Goal: Information Seeking & Learning: Learn about a topic

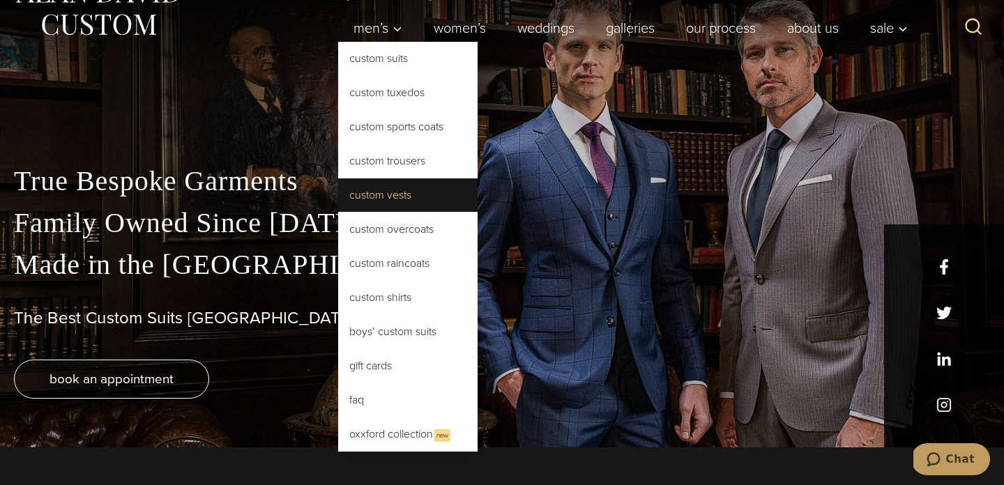
scroll to position [8, 0]
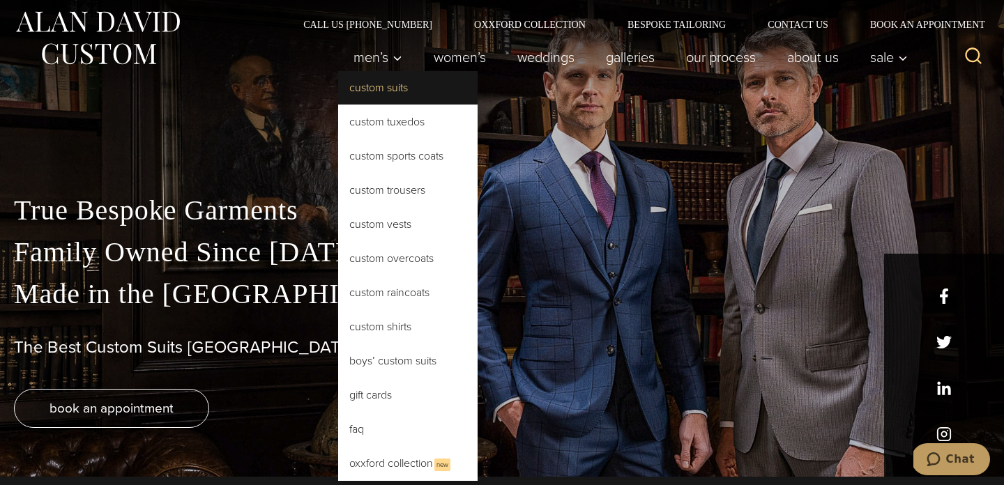
click at [389, 92] on link "Custom Suits" at bounding box center [407, 87] width 139 height 33
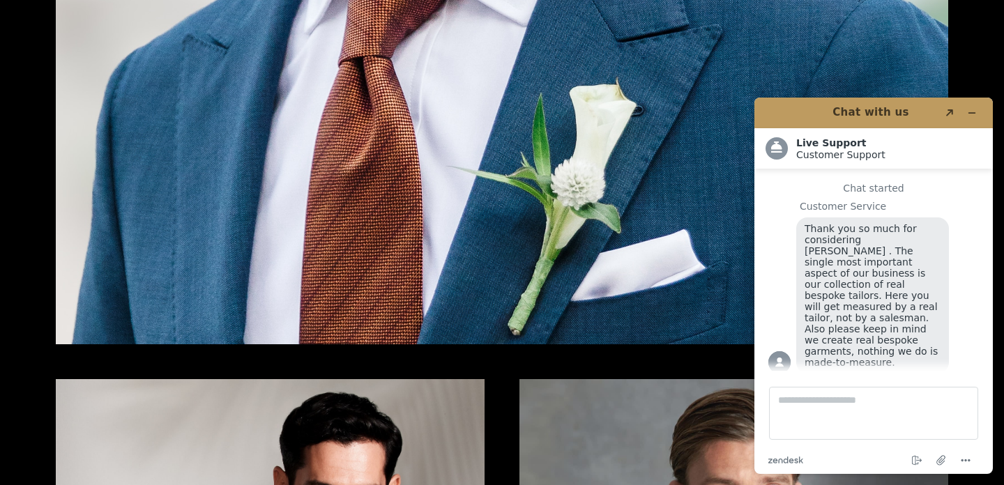
scroll to position [2003, 0]
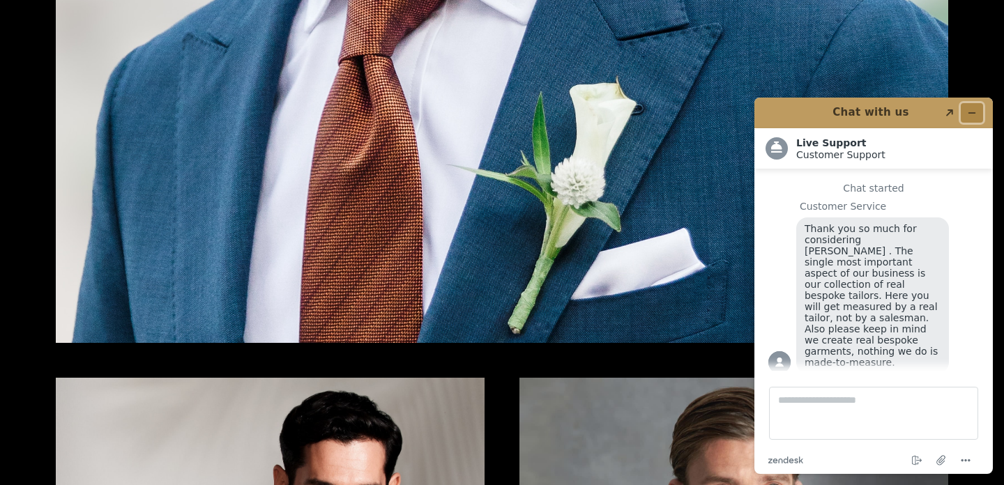
click at [971, 109] on icon "Minimize widget" at bounding box center [972, 113] width 10 height 10
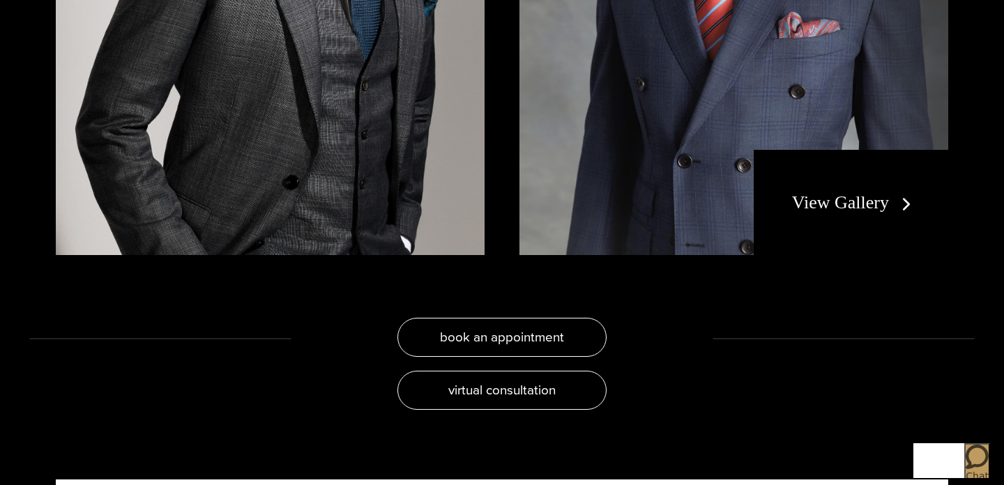
scroll to position [2700, 0]
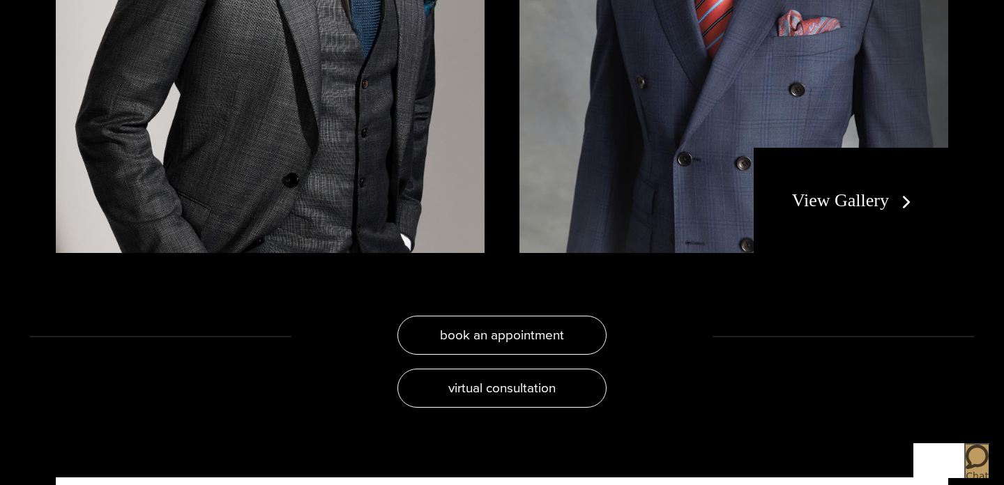
click at [858, 190] on link "View Gallery" at bounding box center [854, 200] width 125 height 20
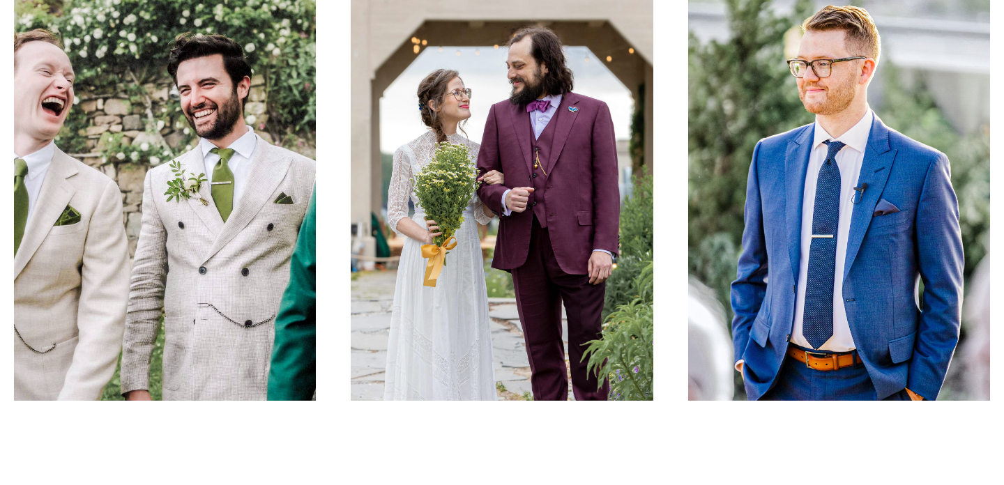
scroll to position [14, 0]
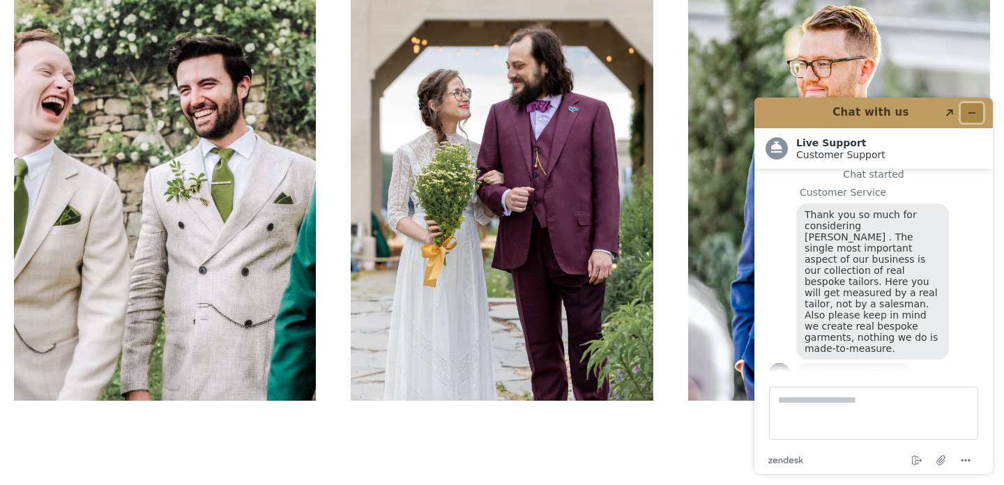
click at [972, 106] on button "Minimize widget" at bounding box center [972, 113] width 22 height 20
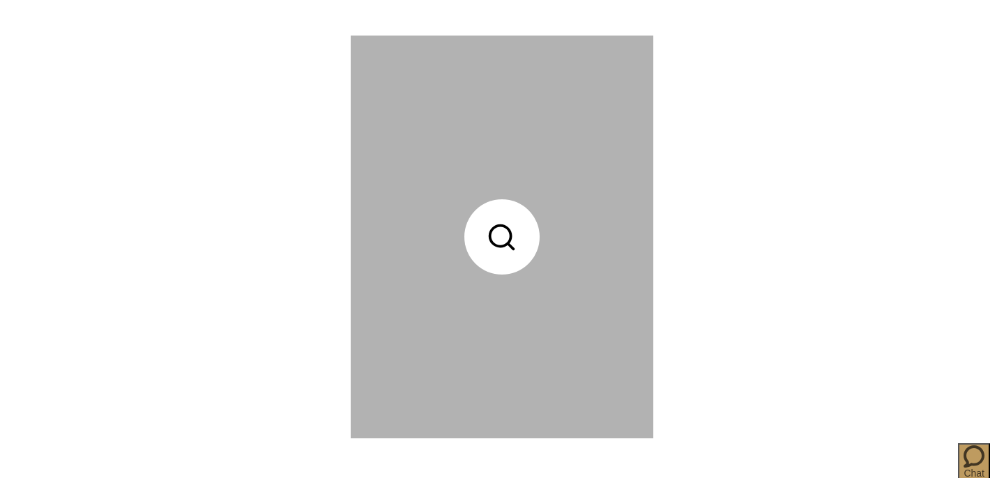
scroll to position [6223, 0]
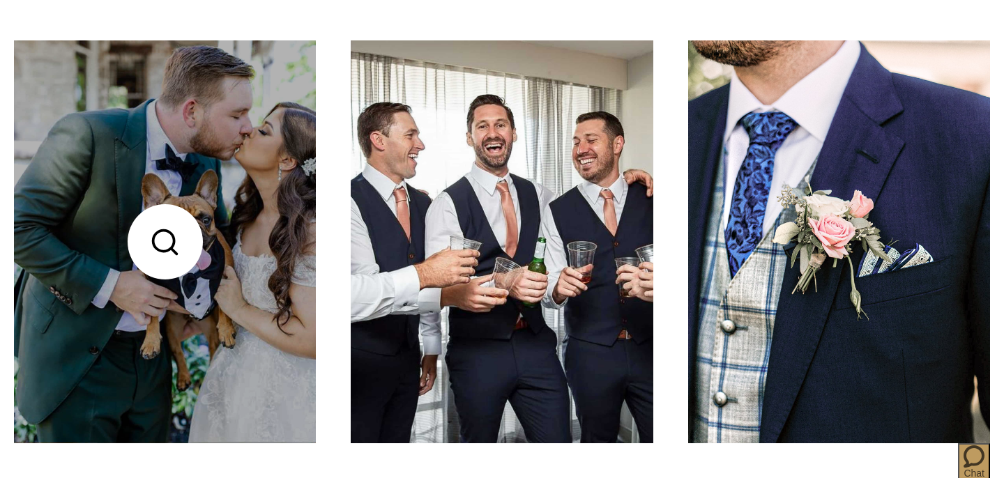
click at [122, 149] on link at bounding box center [165, 241] width 302 height 403
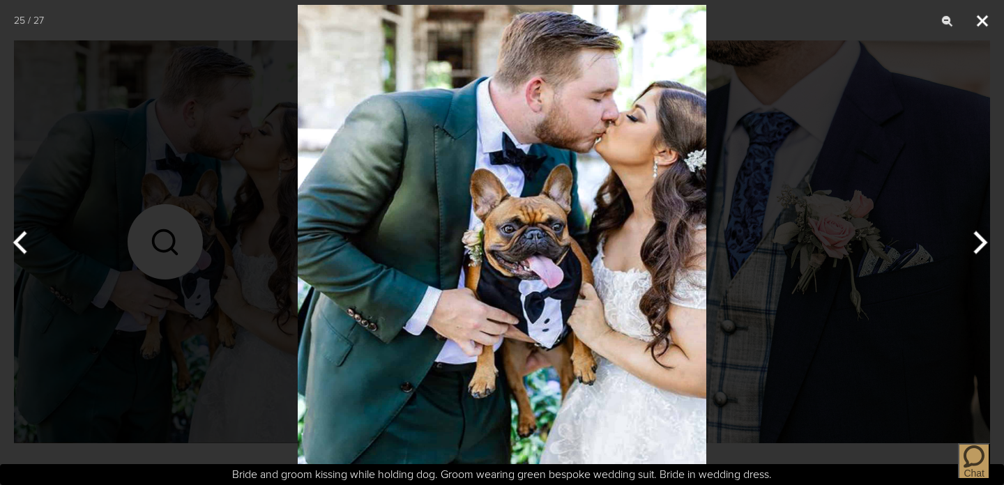
click at [988, 20] on button "Close" at bounding box center [982, 21] width 35 height 42
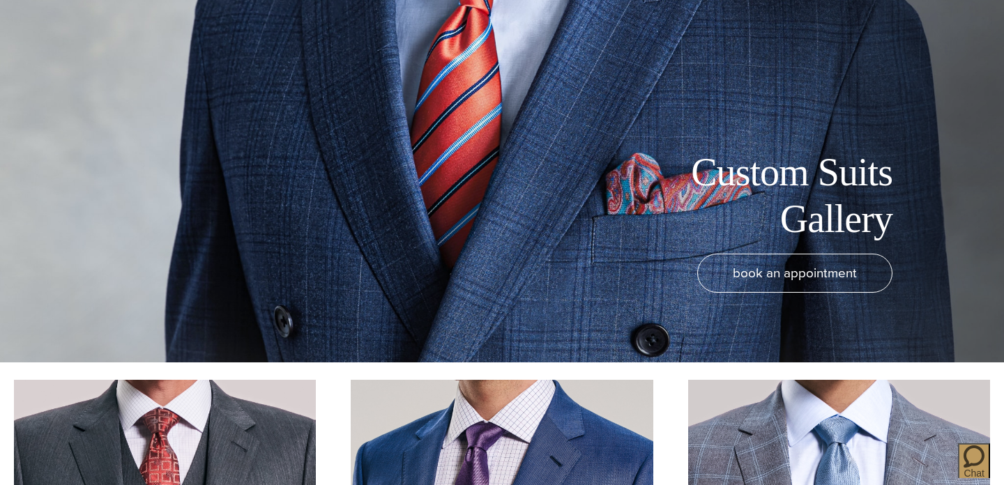
scroll to position [0, 0]
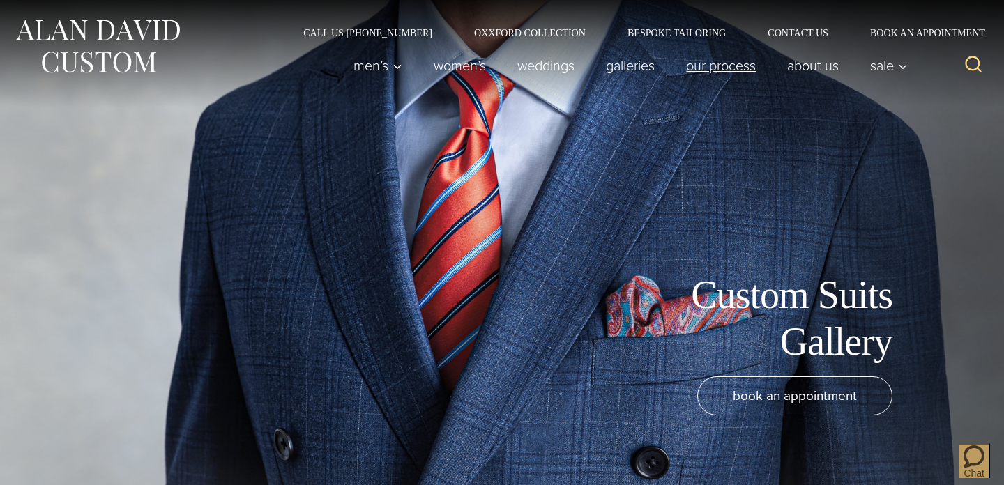
click at [713, 67] on link "Our Process" at bounding box center [721, 66] width 101 height 28
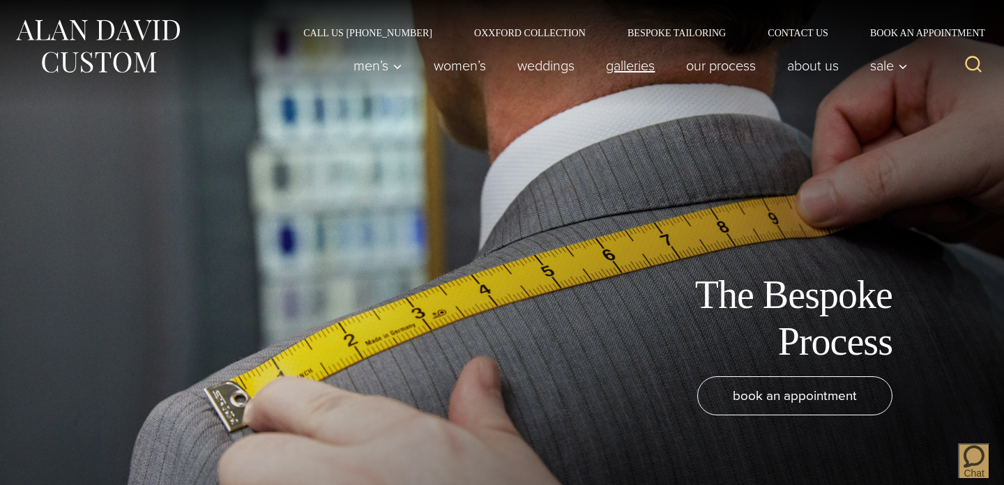
click at [630, 62] on link "Galleries" at bounding box center [631, 66] width 80 height 28
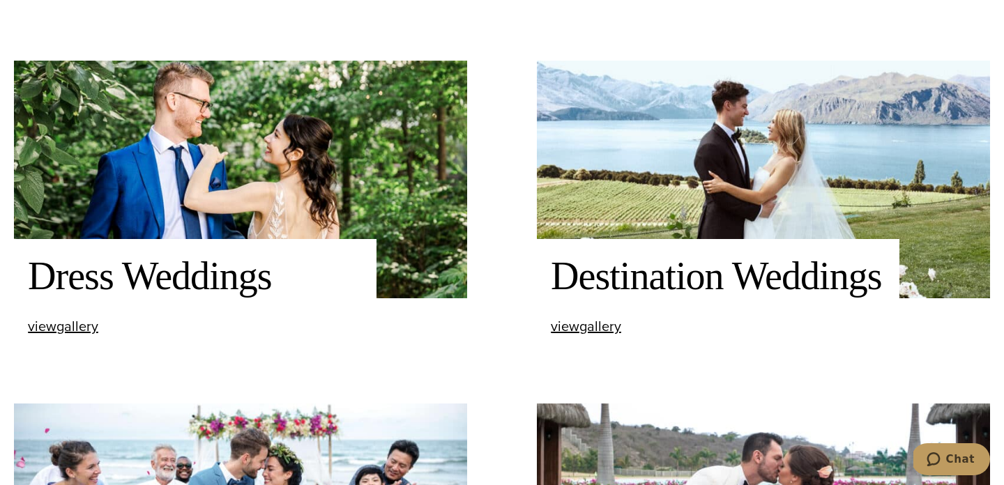
scroll to position [1192, 0]
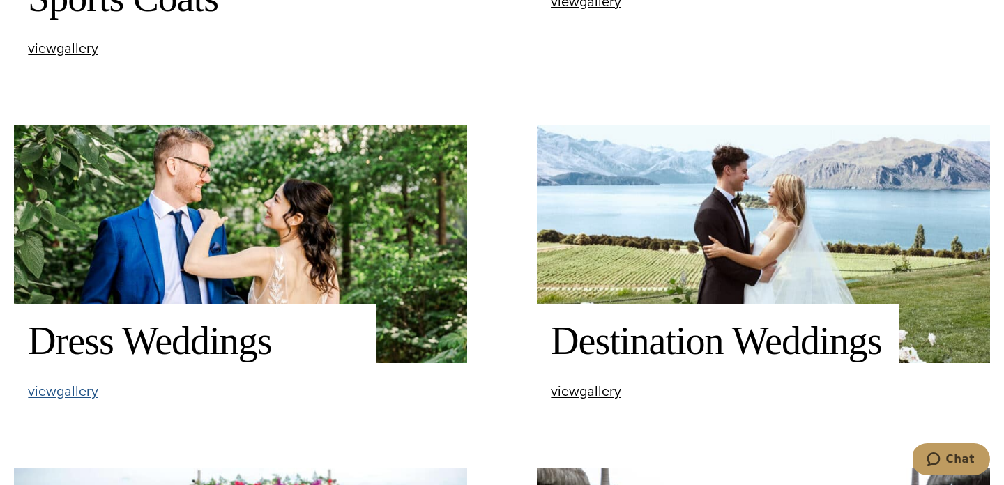
click at [73, 390] on span "view Dress Weddings gallery" at bounding box center [63, 391] width 70 height 21
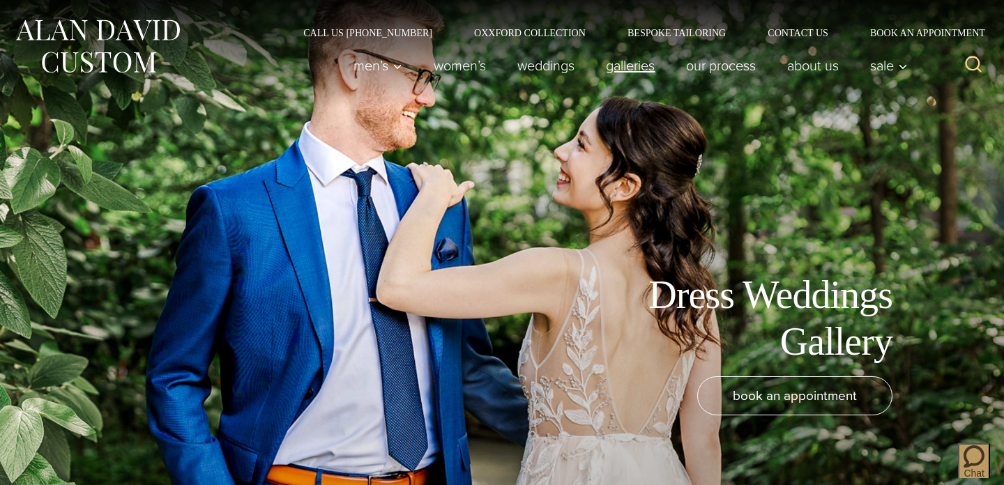
click at [628, 73] on link "Galleries" at bounding box center [631, 66] width 80 height 28
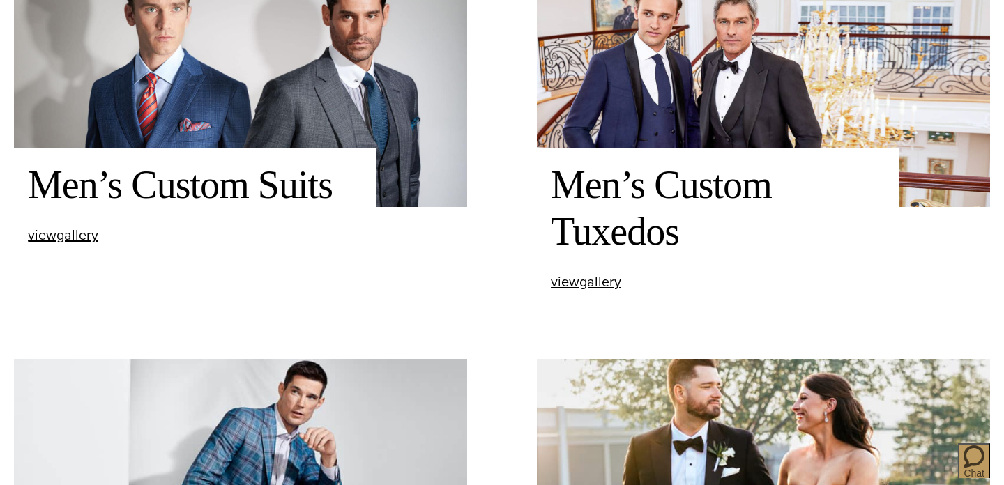
scroll to position [528, 0]
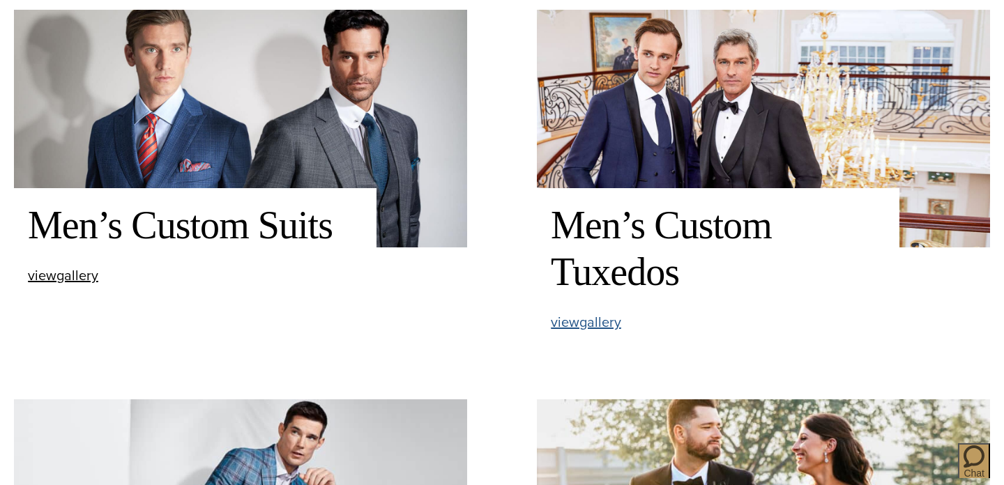
click at [604, 327] on span "view Men’s Custom Tuxedos gallery" at bounding box center [586, 322] width 70 height 21
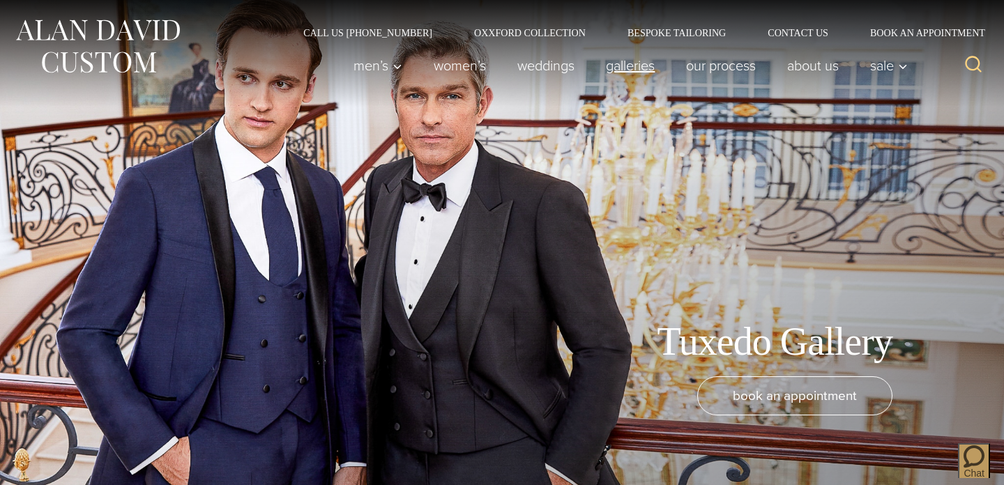
click at [639, 66] on link "Galleries" at bounding box center [631, 66] width 80 height 28
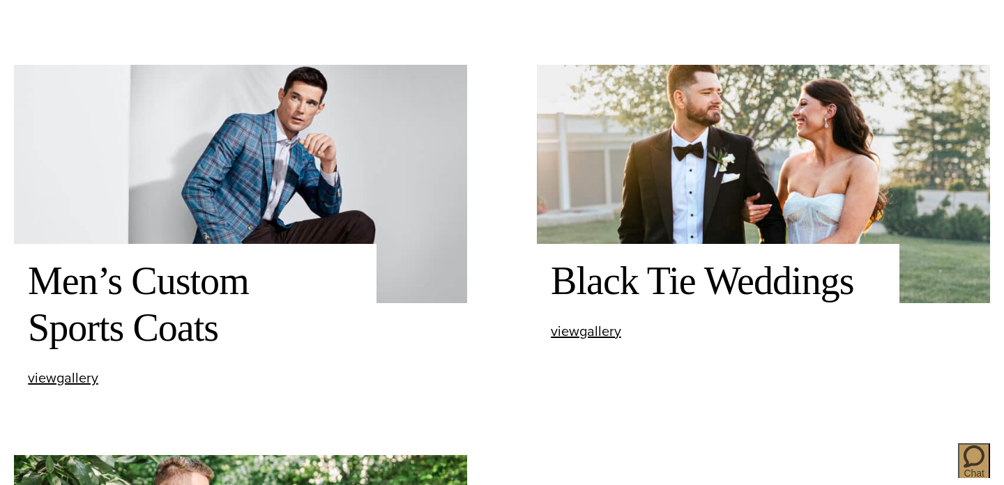
scroll to position [864, 0]
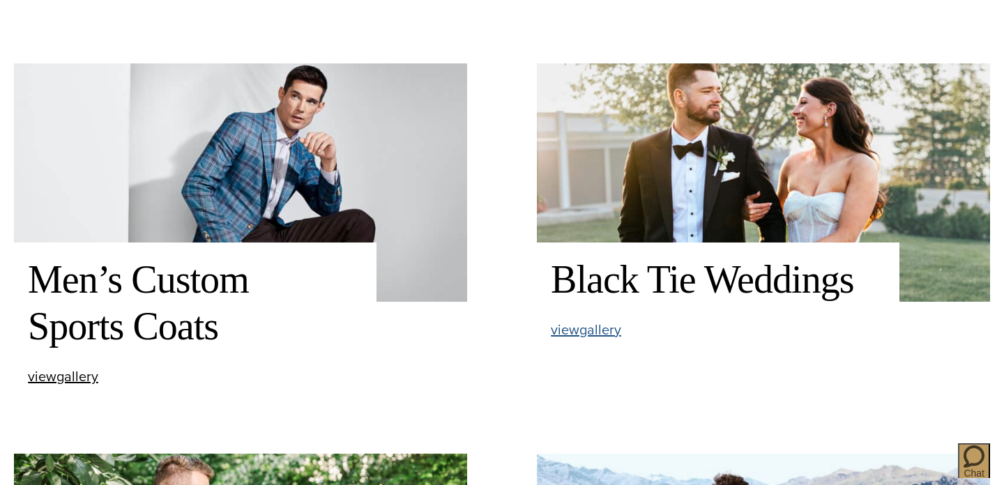
click at [605, 331] on span "view Black Tie Weddings gallery" at bounding box center [586, 329] width 70 height 21
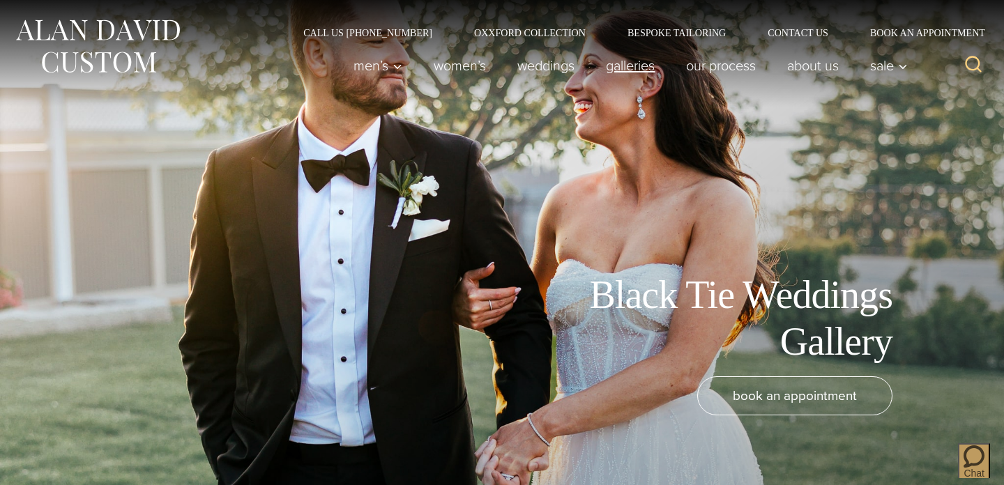
click at [621, 62] on link "Galleries" at bounding box center [631, 66] width 80 height 28
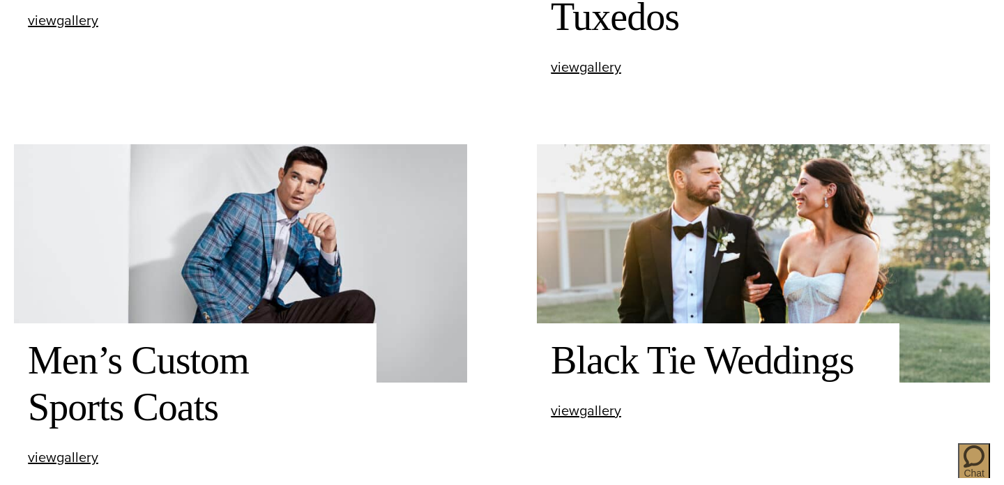
scroll to position [784, 0]
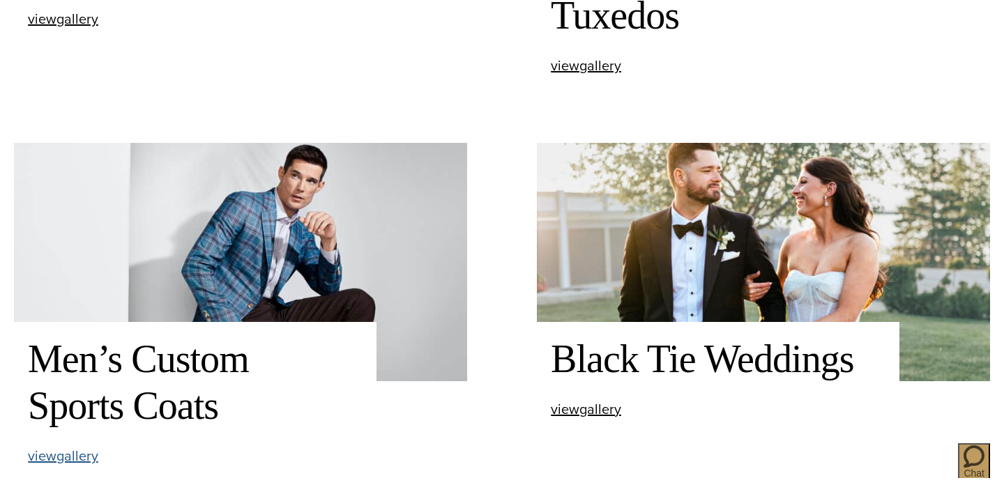
click at [88, 460] on span "view Men’s Custom Sports Coats gallery" at bounding box center [63, 456] width 70 height 21
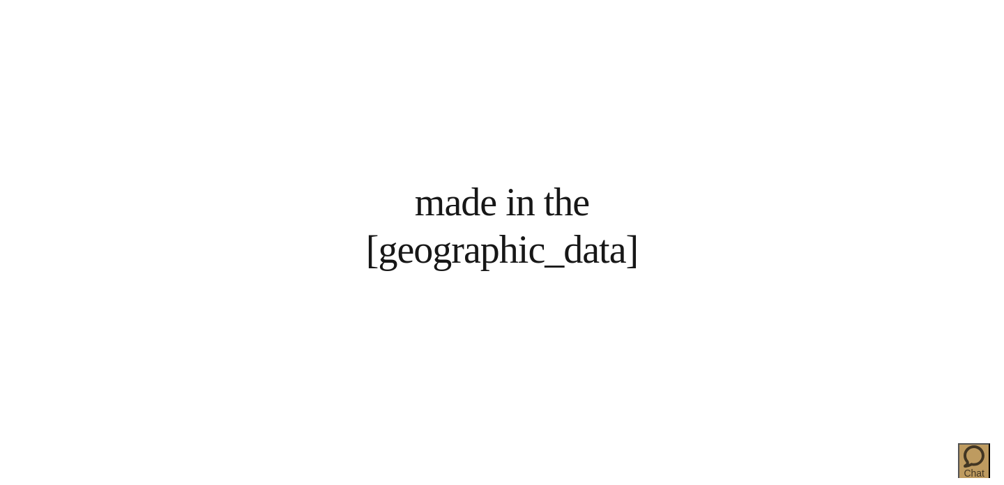
scroll to position [980, 0]
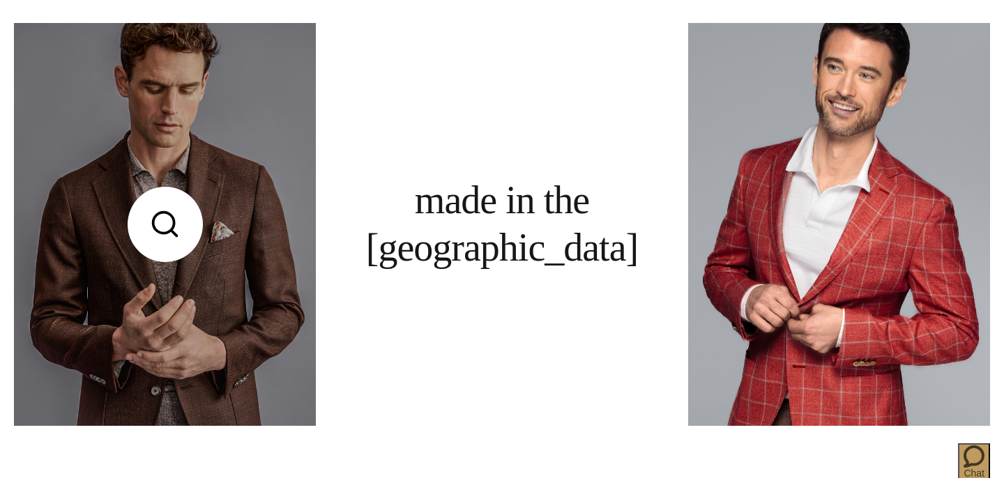
click at [237, 268] on link at bounding box center [165, 224] width 302 height 403
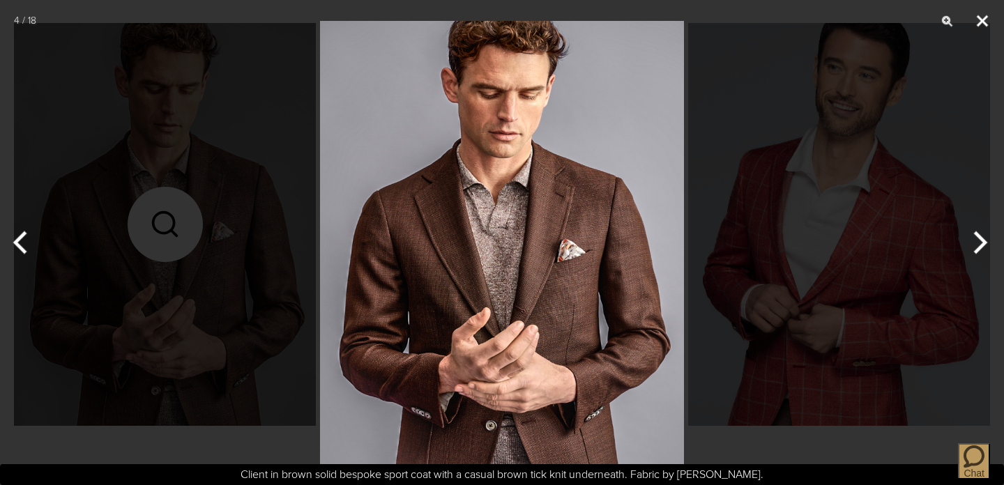
click at [981, 15] on button "Close" at bounding box center [982, 21] width 35 height 42
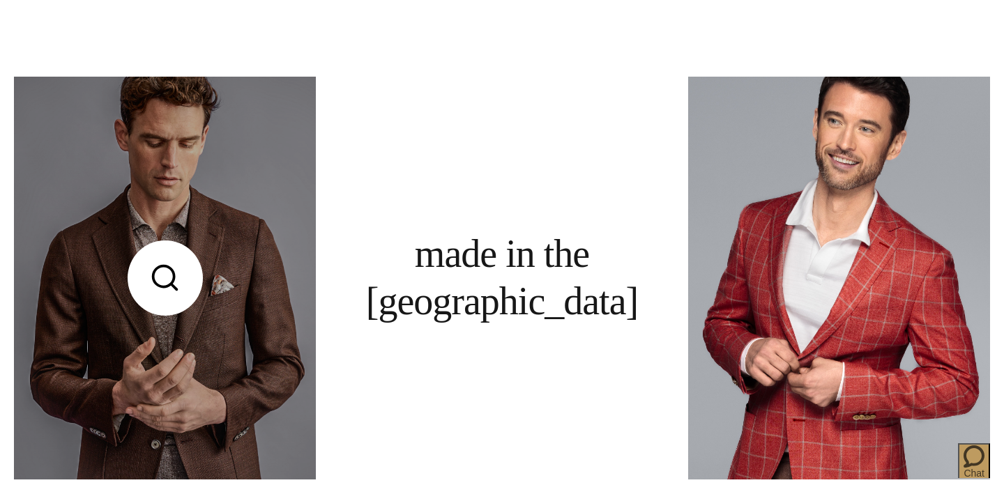
scroll to position [926, 0]
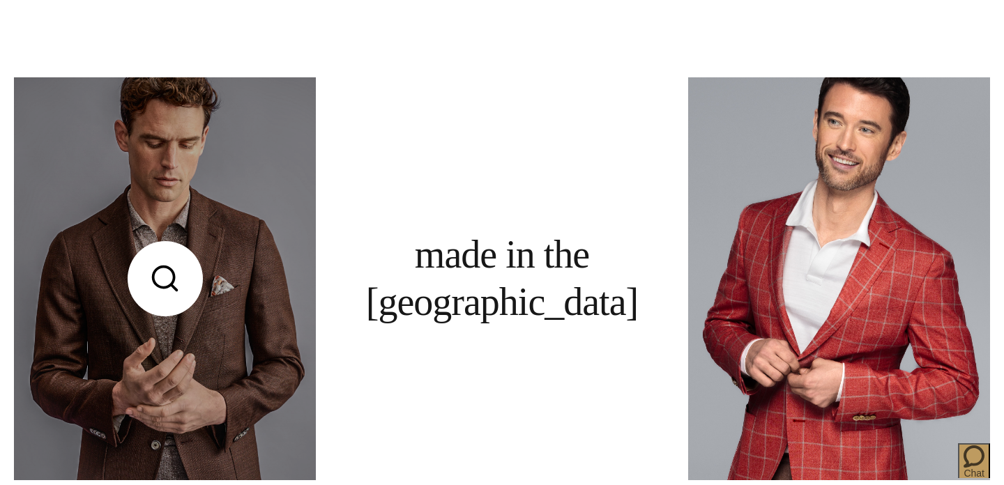
click at [208, 143] on link at bounding box center [165, 278] width 302 height 403
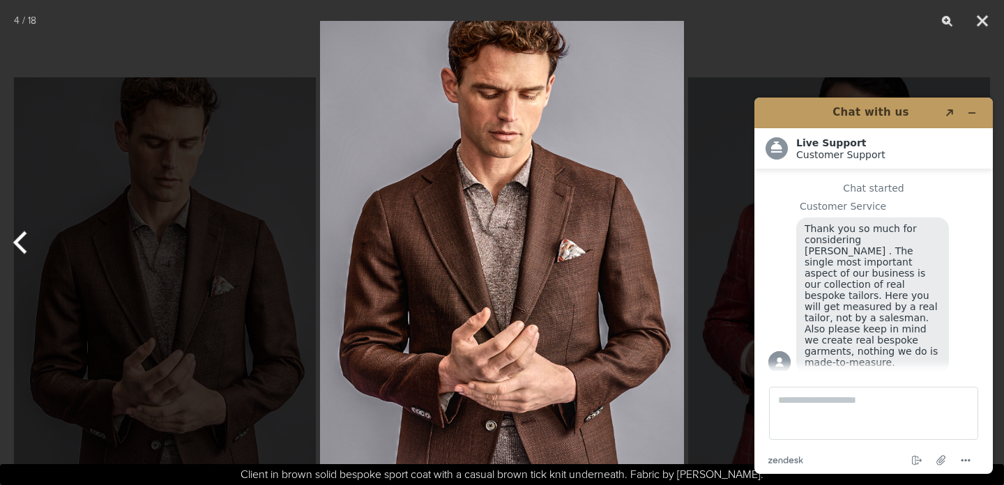
scroll to position [0, 0]
click at [970, 109] on icon "Minimize widget" at bounding box center [972, 113] width 10 height 10
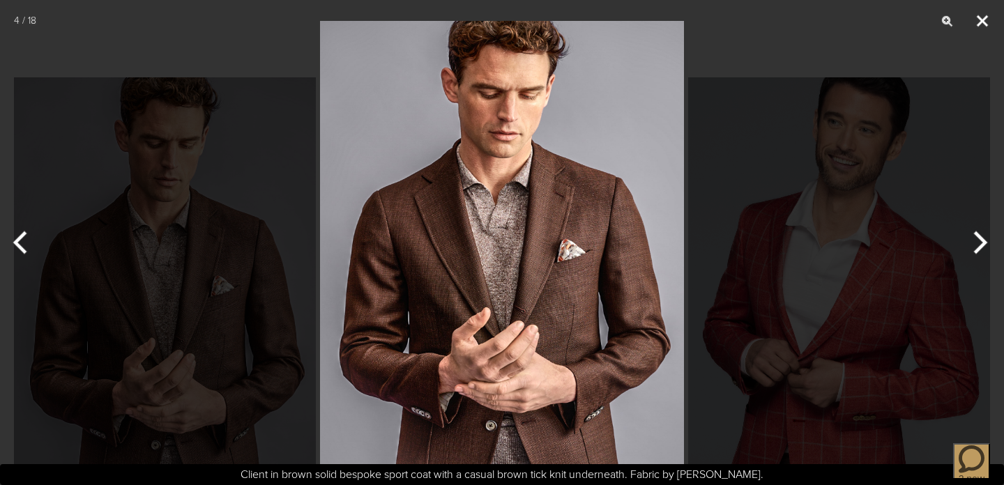
click at [980, 18] on button "Close" at bounding box center [982, 21] width 35 height 42
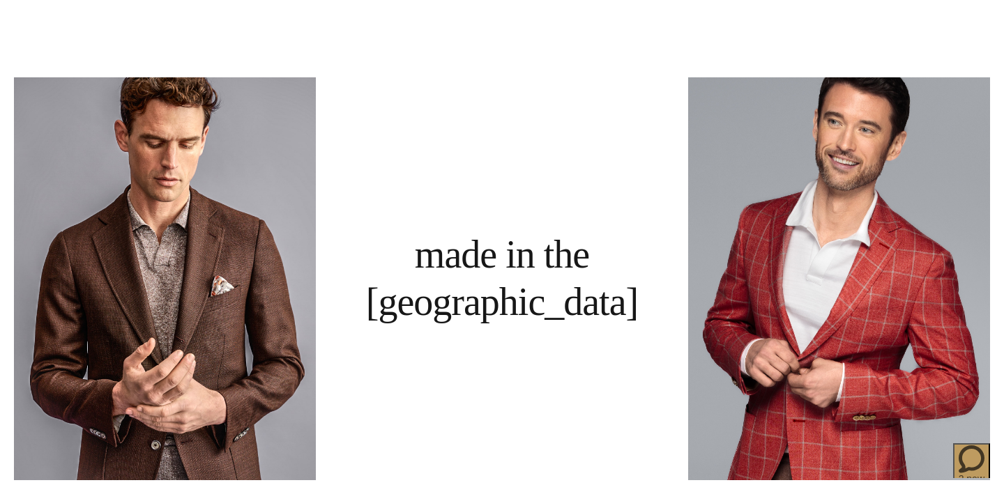
click at [959, 473] on span "2 new" at bounding box center [972, 478] width 26 height 11
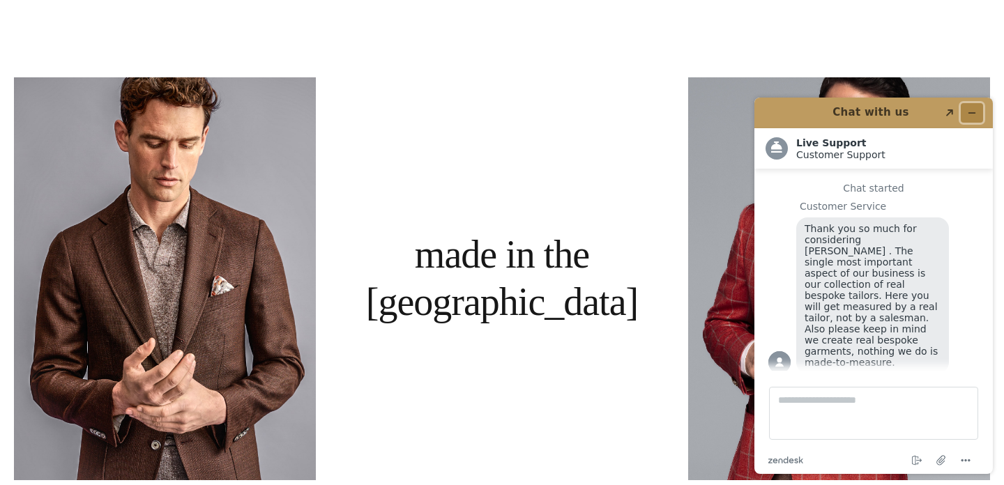
click at [975, 113] on icon "Minimize widget" at bounding box center [972, 113] width 6 height 0
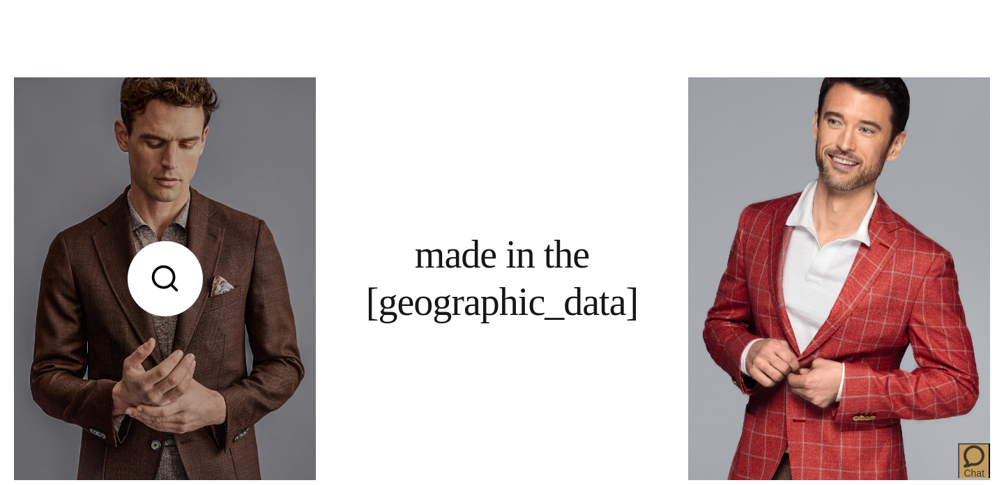
click at [199, 296] on link at bounding box center [165, 278] width 302 height 403
